Goal: Transaction & Acquisition: Purchase product/service

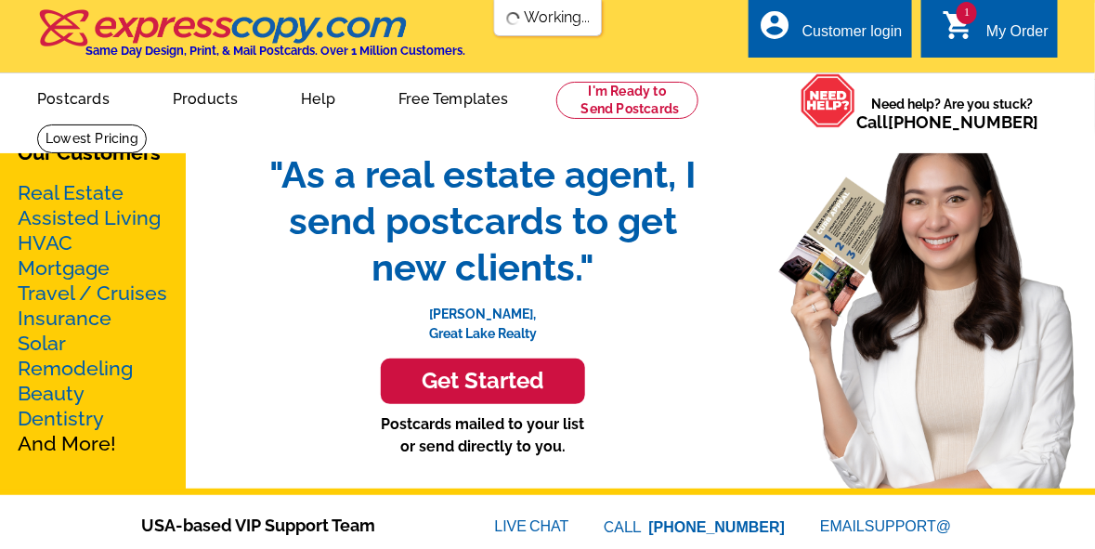
click at [996, 28] on div "My Order" at bounding box center [1017, 36] width 62 height 26
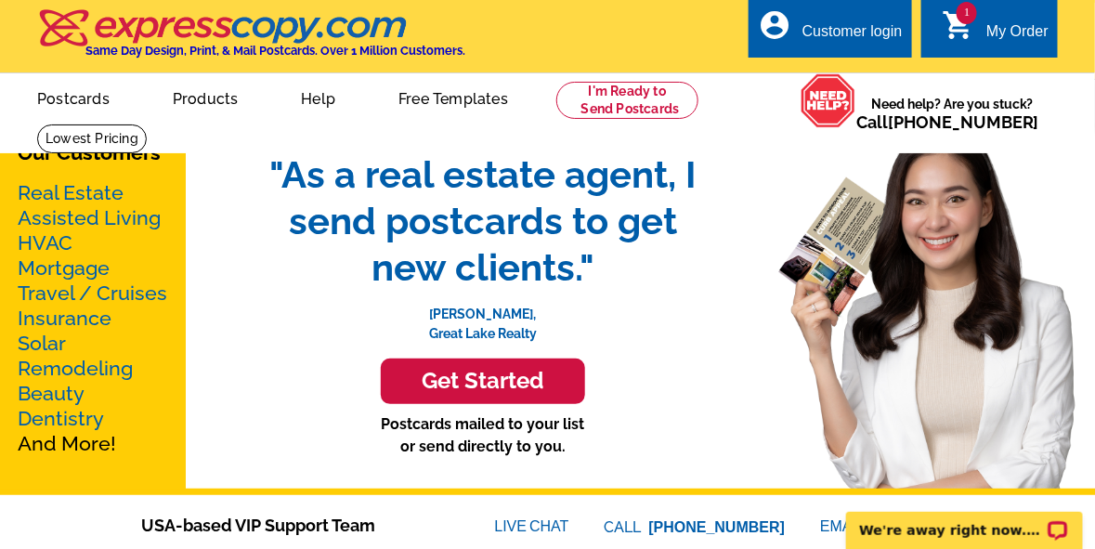
click at [980, 30] on link "1 shopping_cart My Order" at bounding box center [995, 31] width 107 height 23
click at [967, 20] on span "1" at bounding box center [967, 13] width 20 height 22
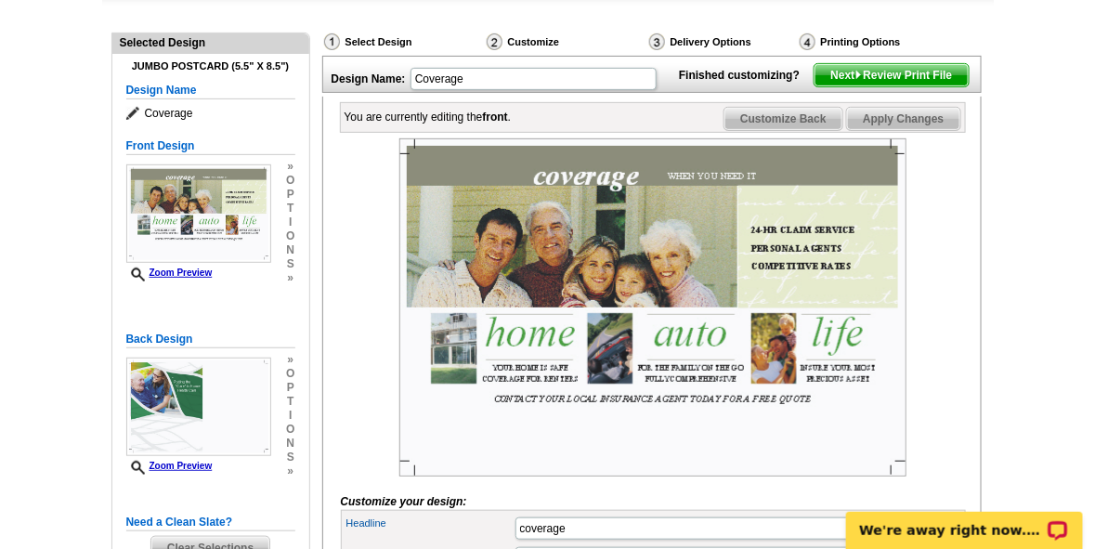
scroll to position [195, 0]
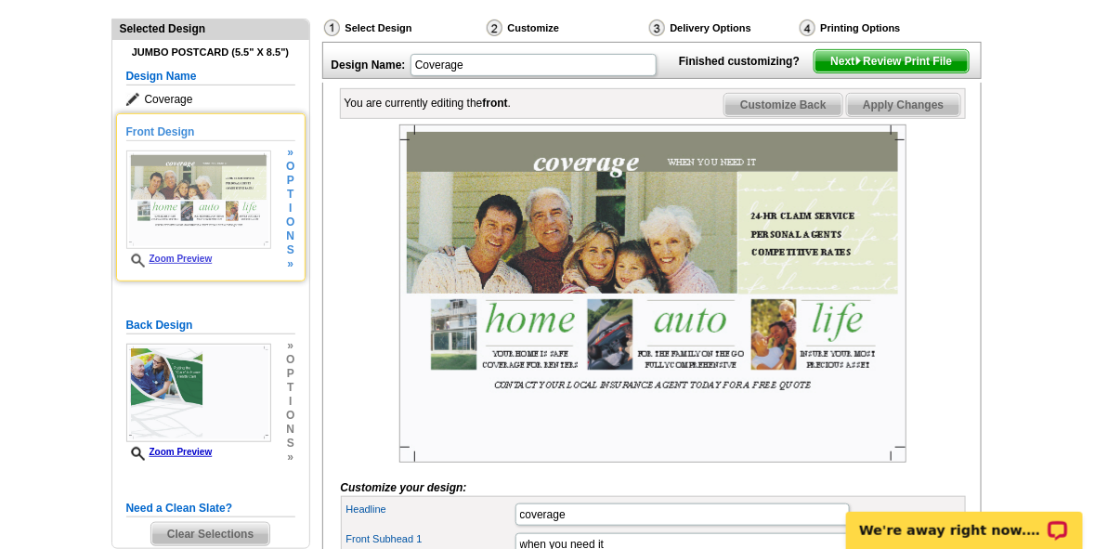
click at [293, 189] on span "t" at bounding box center [290, 195] width 8 height 14
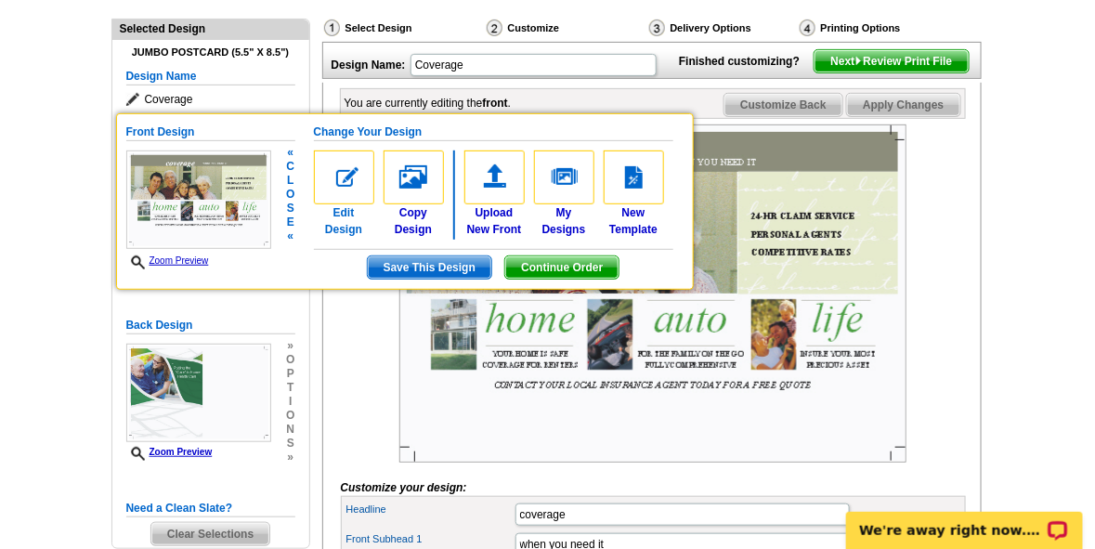
click at [351, 189] on img at bounding box center [344, 177] width 60 height 54
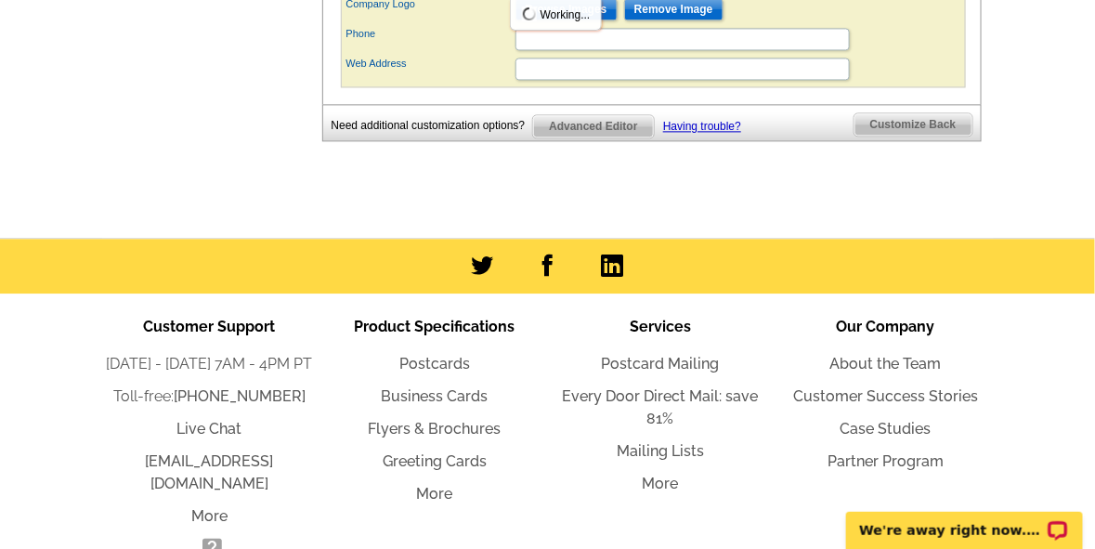
scroll to position [676, 0]
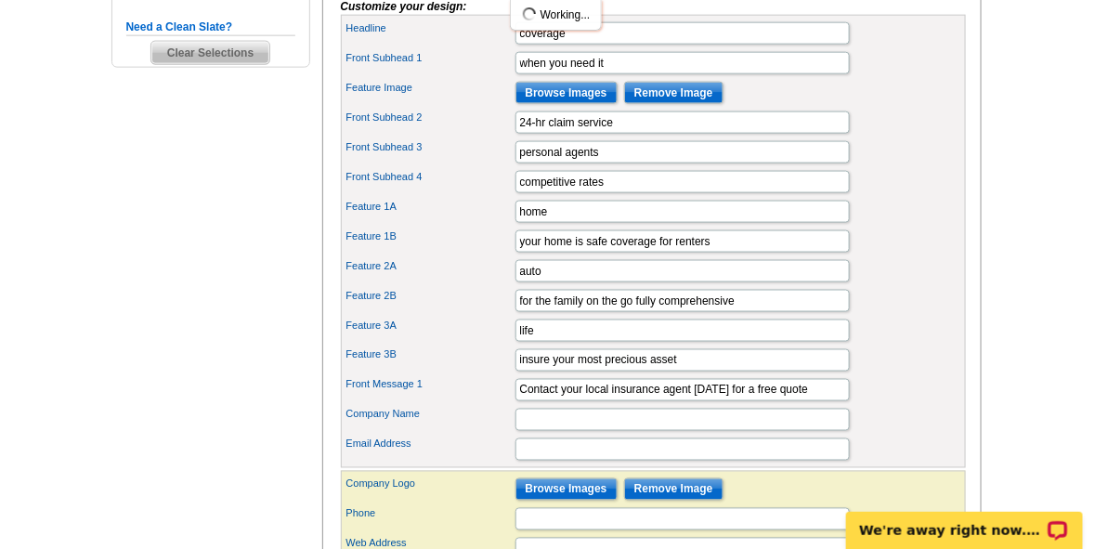
click at [223, 54] on span "Clear Selections" at bounding box center [210, 53] width 118 height 22
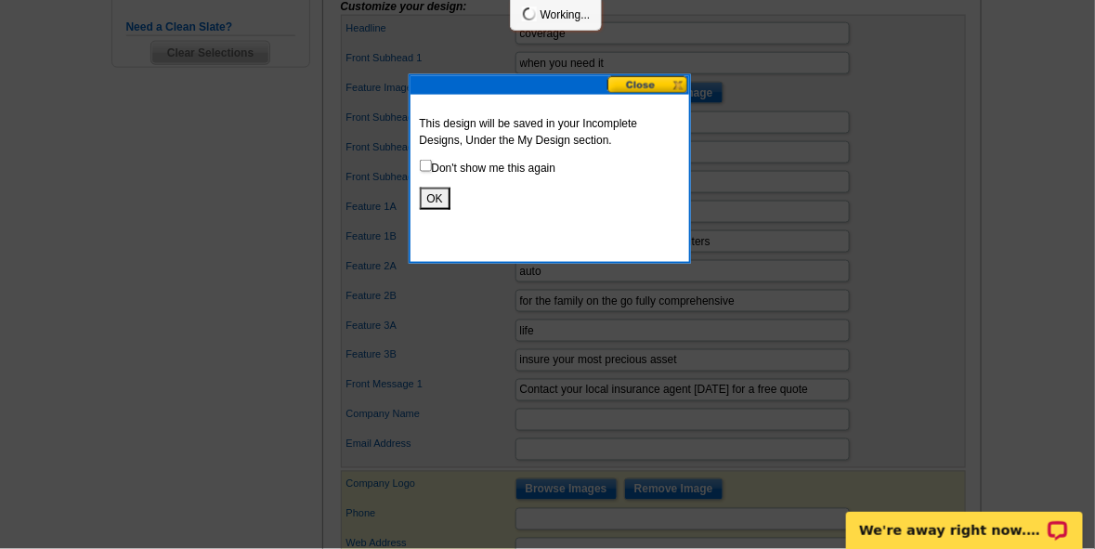
click at [432, 197] on button "OK" at bounding box center [435, 199] width 31 height 22
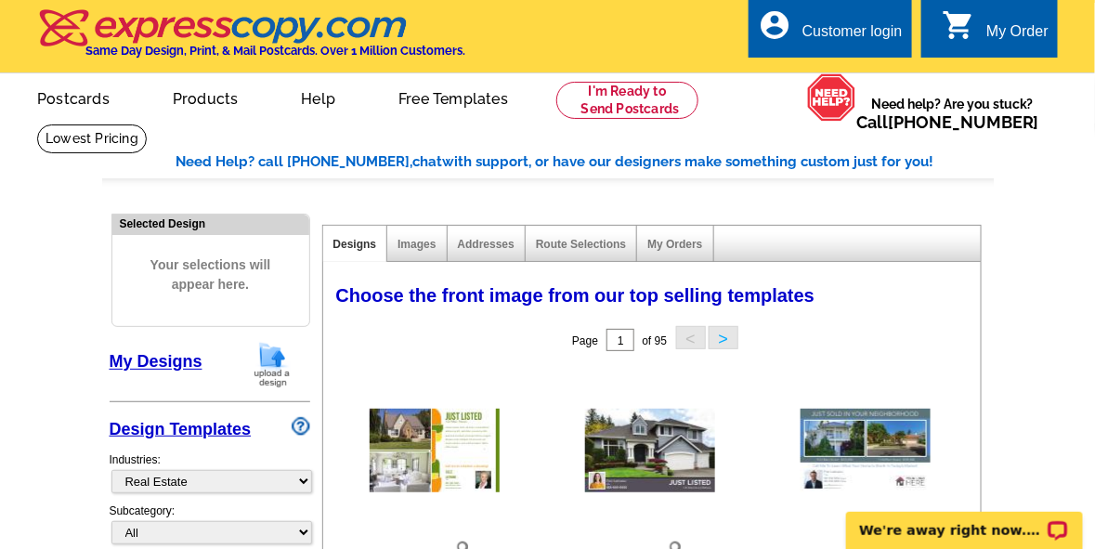
scroll to position [480, 0]
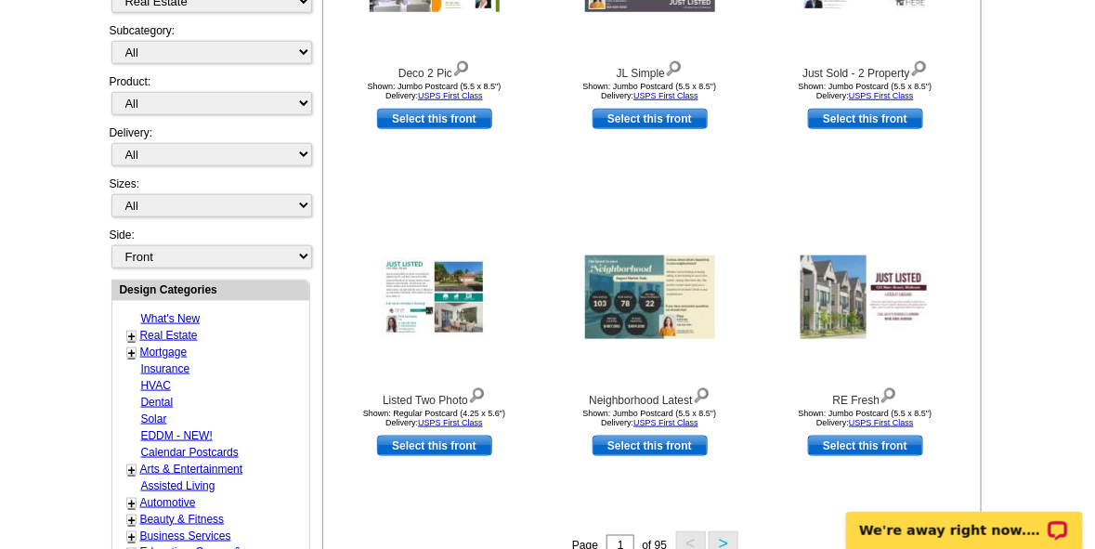
click at [177, 479] on link "Assisted Living" at bounding box center [178, 485] width 74 height 13
select select "1185"
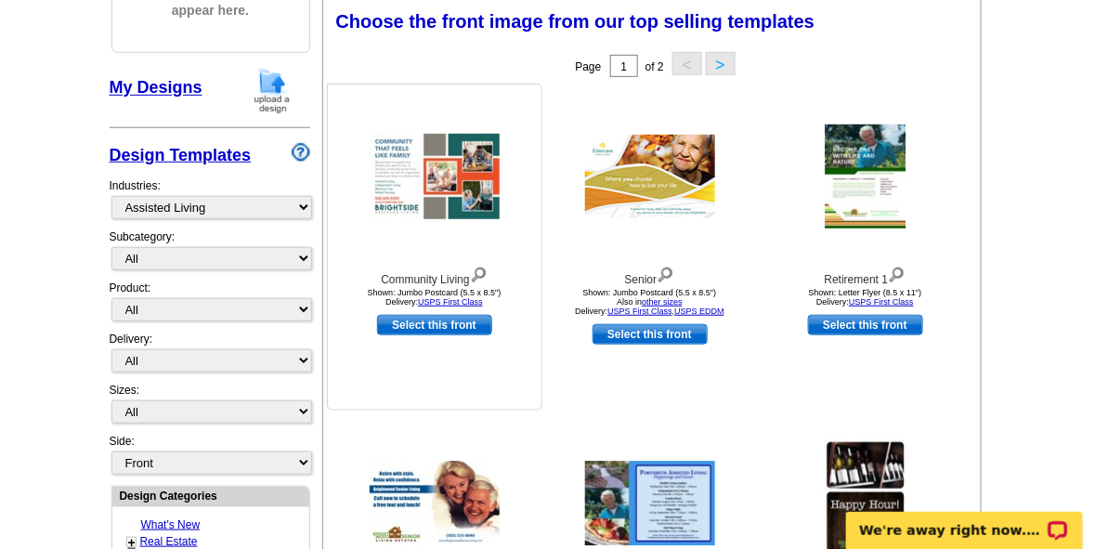
scroll to position [754, 0]
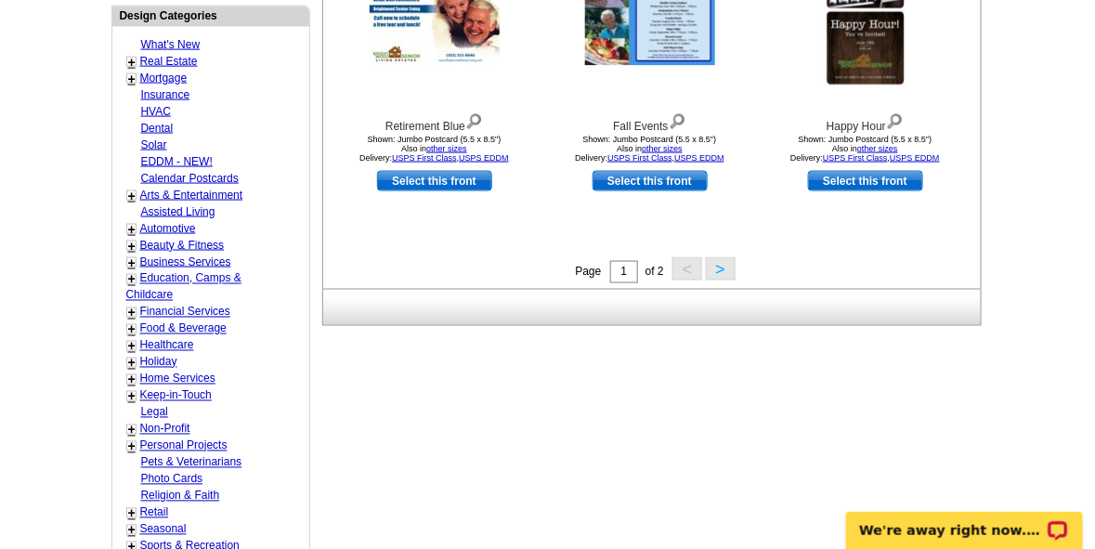
click at [721, 269] on button ">" at bounding box center [721, 268] width 30 height 23
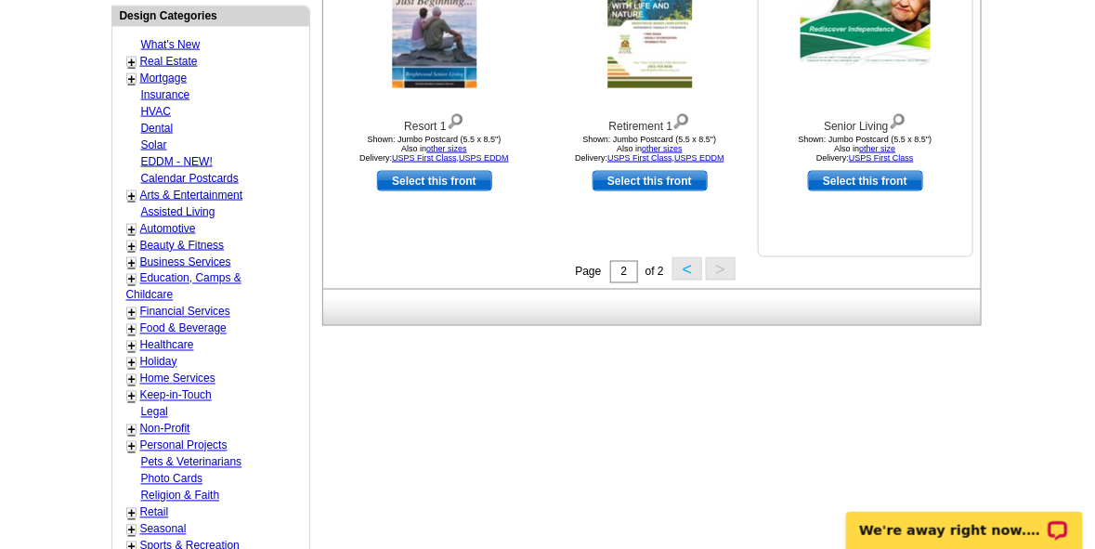
click at [844, 175] on link "Select this front" at bounding box center [865, 181] width 115 height 20
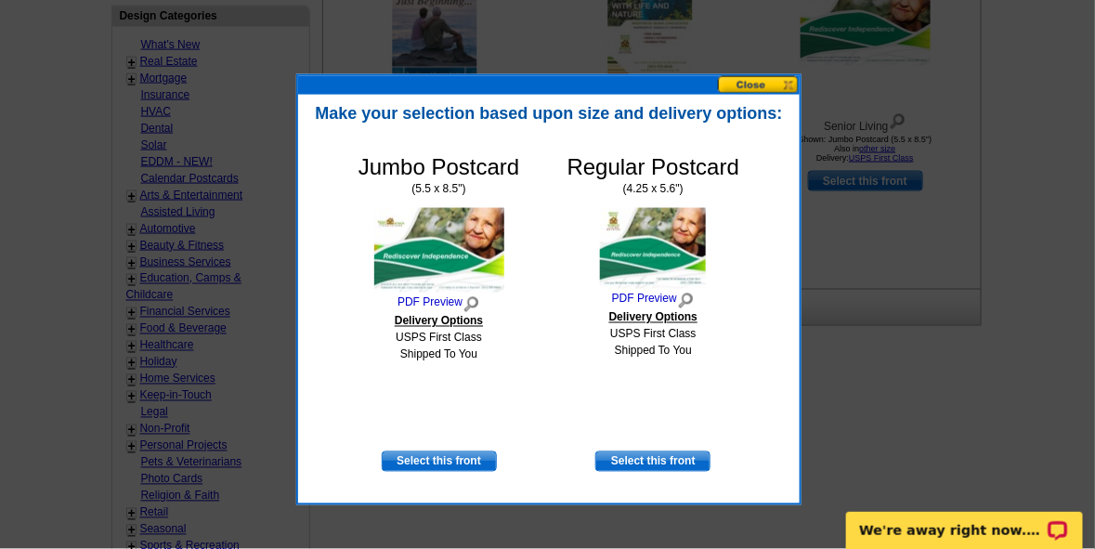
click at [790, 86] on button at bounding box center [759, 85] width 82 height 18
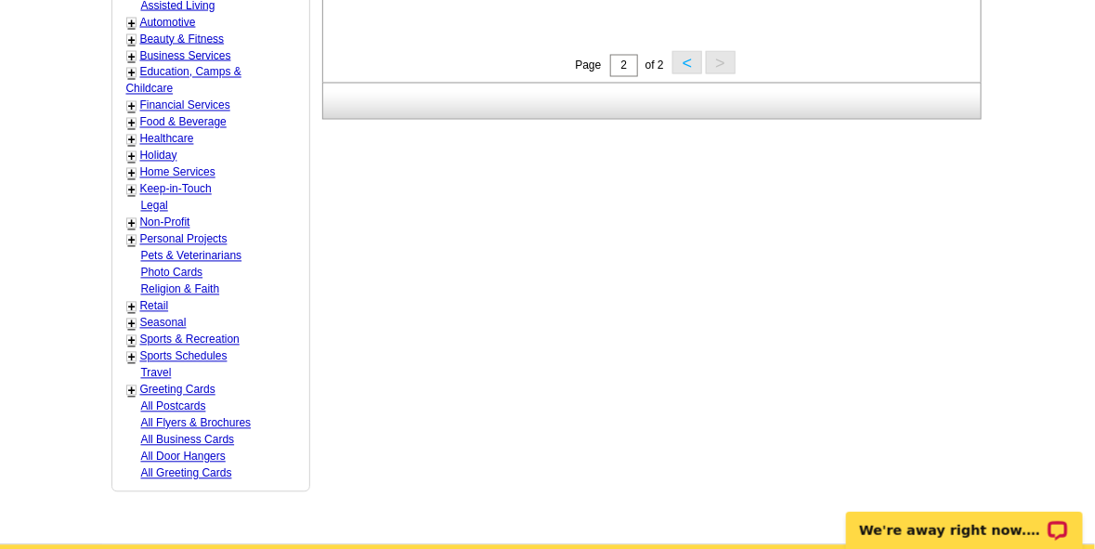
scroll to position [1337, 0]
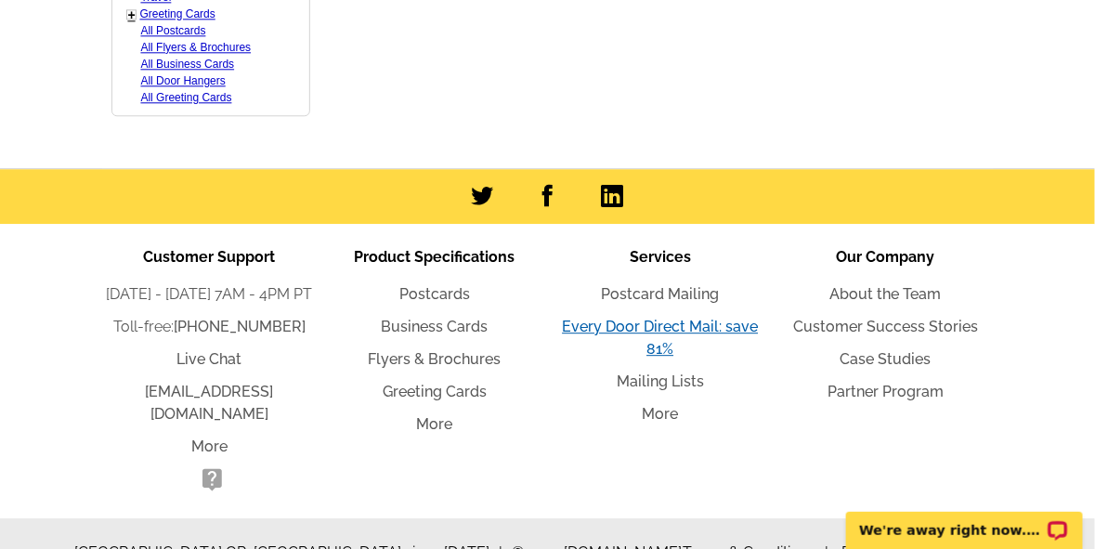
click at [639, 318] on link "Every Door Direct Mail: save 81%" at bounding box center [660, 338] width 196 height 40
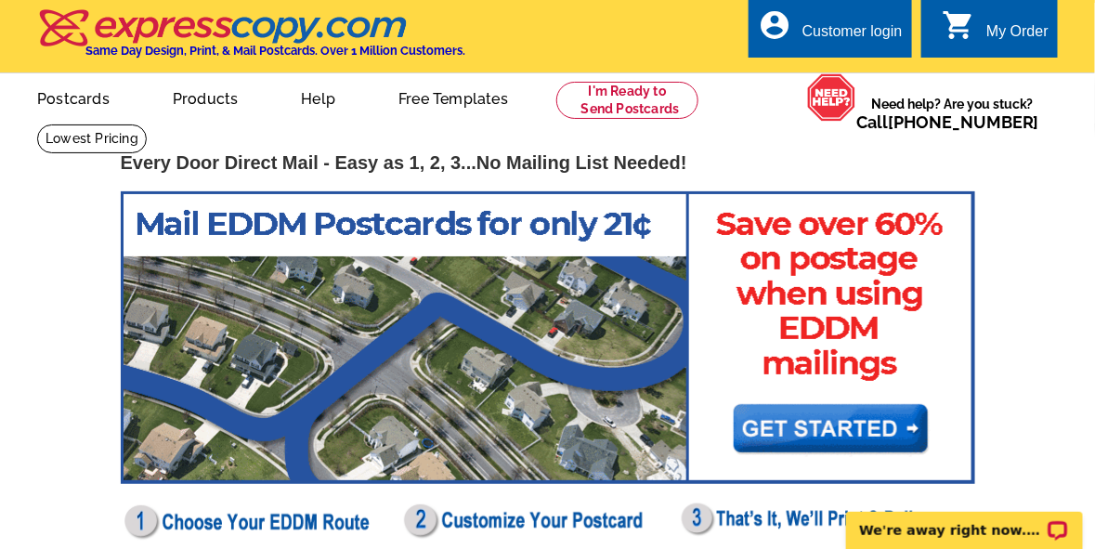
click at [848, 434] on img at bounding box center [548, 337] width 855 height 293
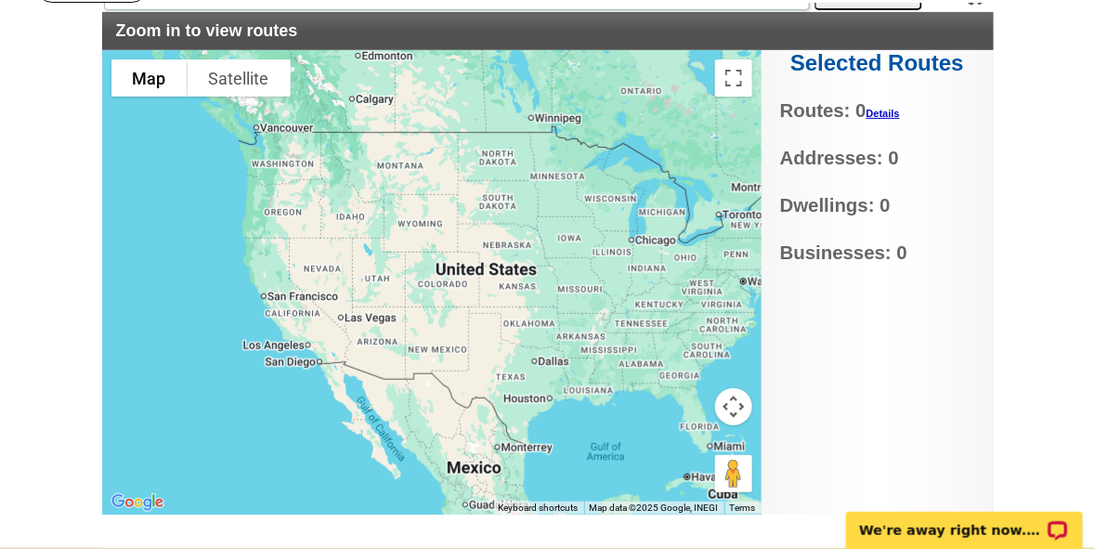
scroll to position [144, 0]
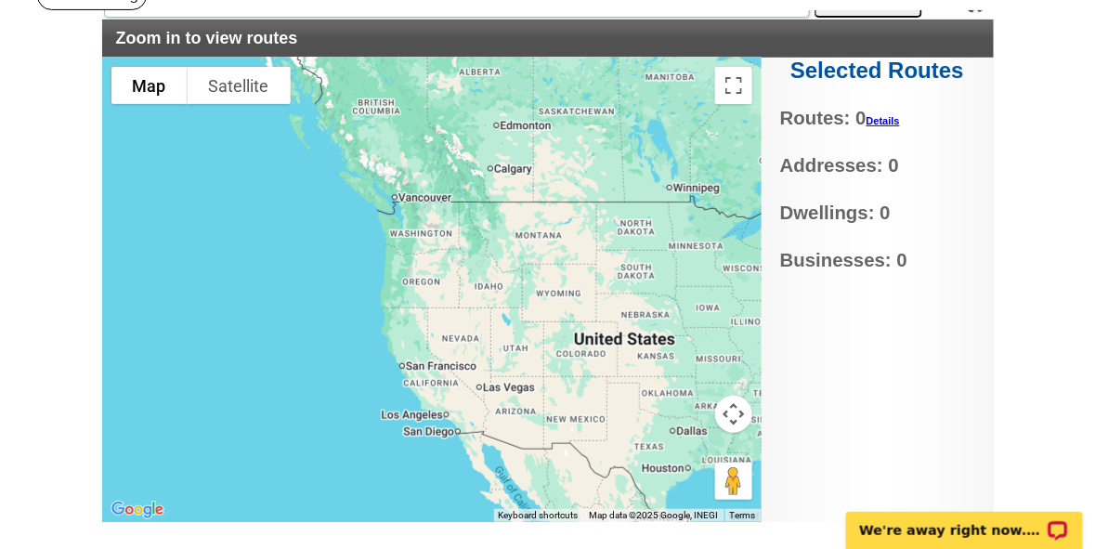
drag, startPoint x: 371, startPoint y: 219, endPoint x: 508, endPoint y: 283, distance: 151.7
click at [508, 283] on div at bounding box center [431, 290] width 659 height 464
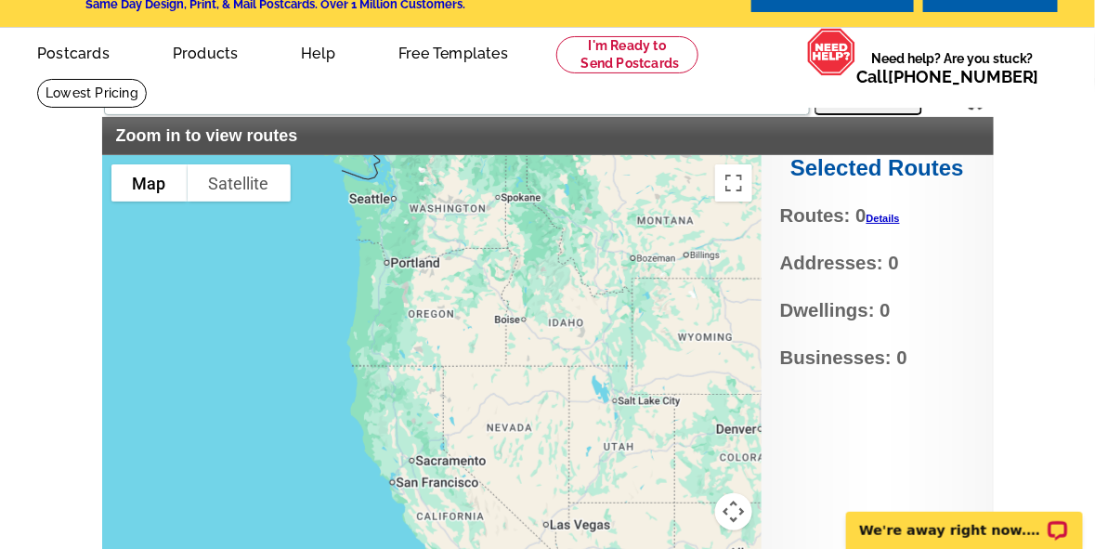
scroll to position [0, 0]
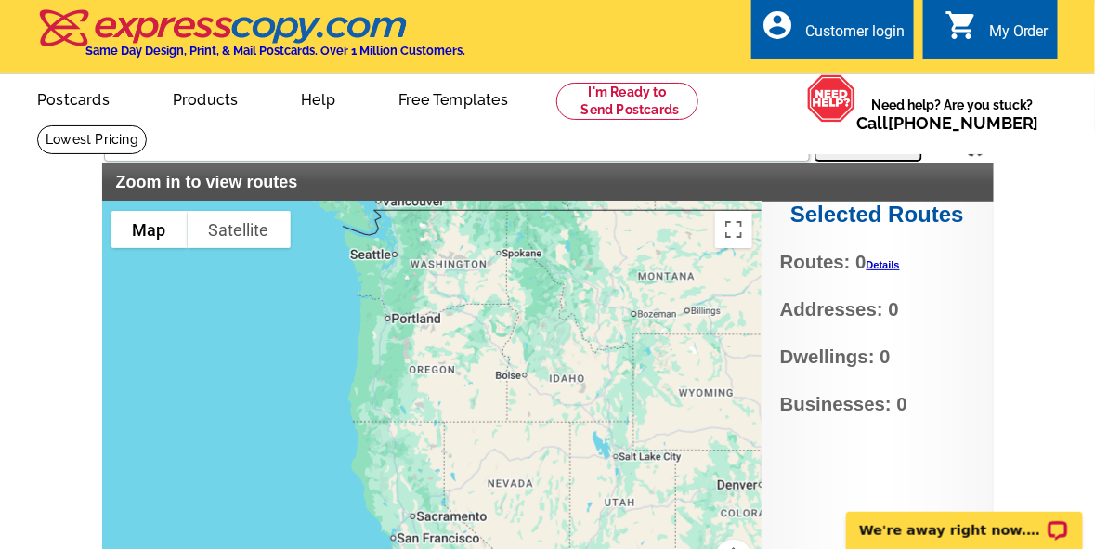
click at [382, 268] on div at bounding box center [431, 434] width 659 height 464
click at [402, 281] on div at bounding box center [431, 434] width 659 height 464
